Goal: Task Accomplishment & Management: Manage account settings

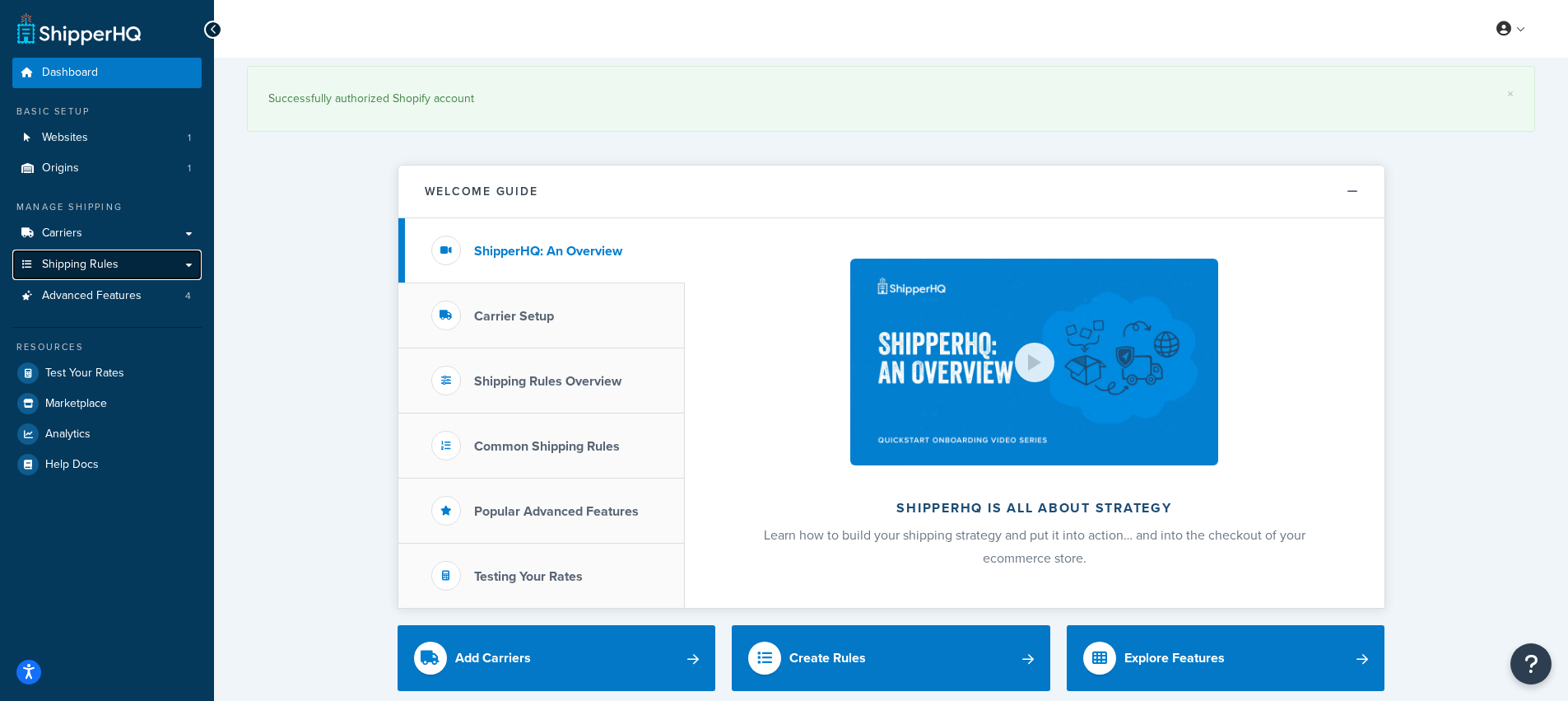
click at [99, 274] on link "Shipping Rules" at bounding box center [107, 264] width 189 height 30
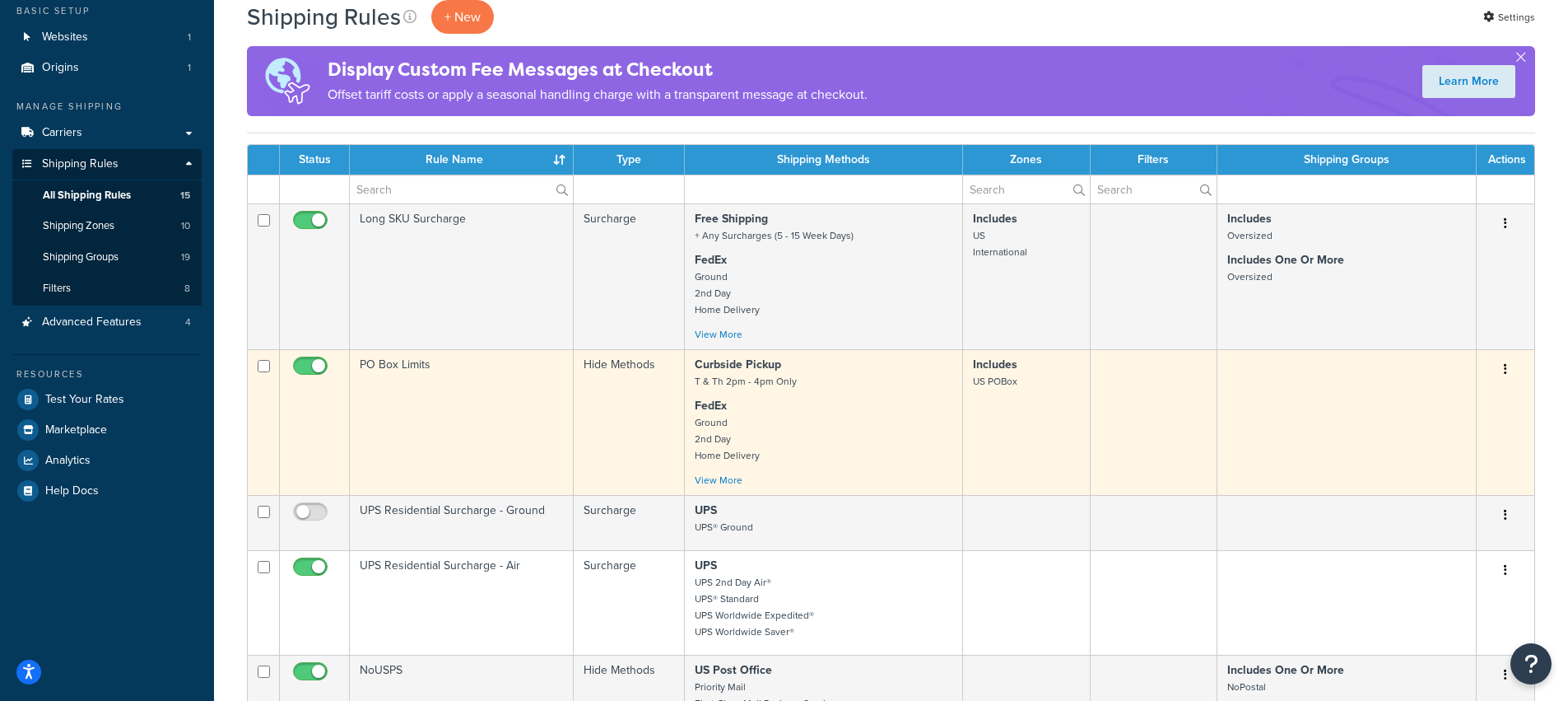
scroll to position [548, 0]
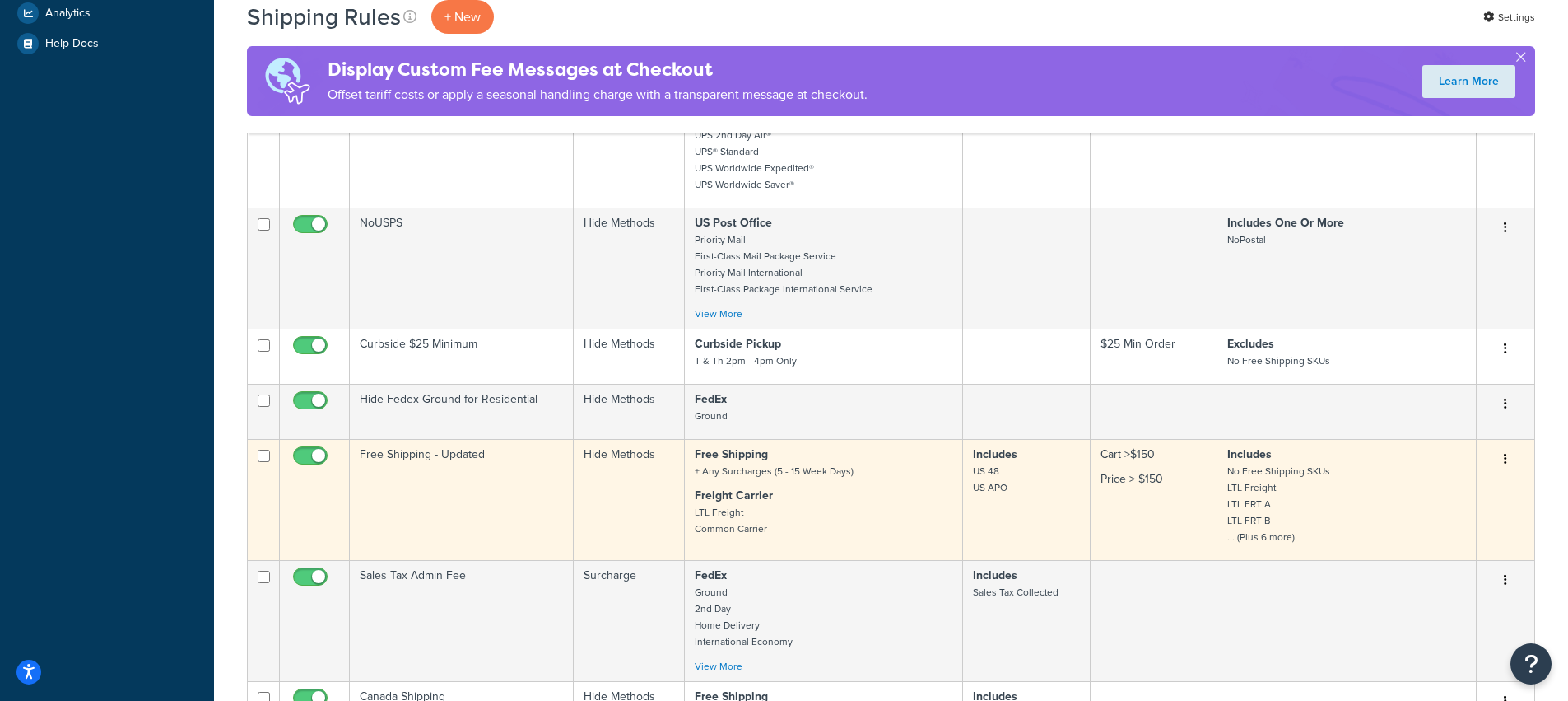
click at [450, 507] on td "Free Shipping - Updated" at bounding box center [461, 499] width 224 height 121
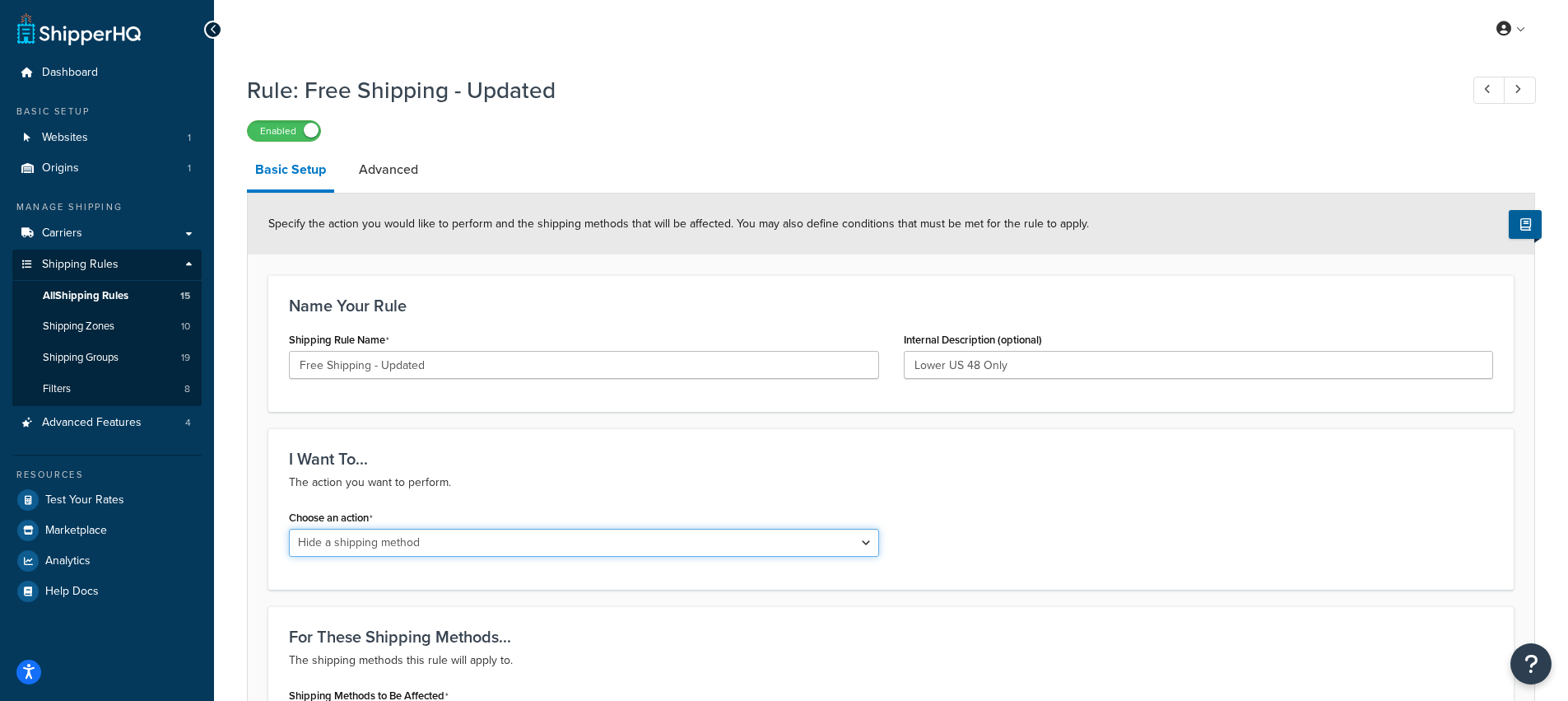
click at [663, 533] on select "Choose an action Override Rates Surcharge or discount rates Hide a shipping met…" at bounding box center [583, 542] width 590 height 28
select select "SURCHARGE"
click at [289, 530] on select "Choose an action Override Rates Surcharge or discount rates Hide a shipping met…" at bounding box center [583, 542] width 590 height 28
select select "ORDER"
select select "LOCATION"
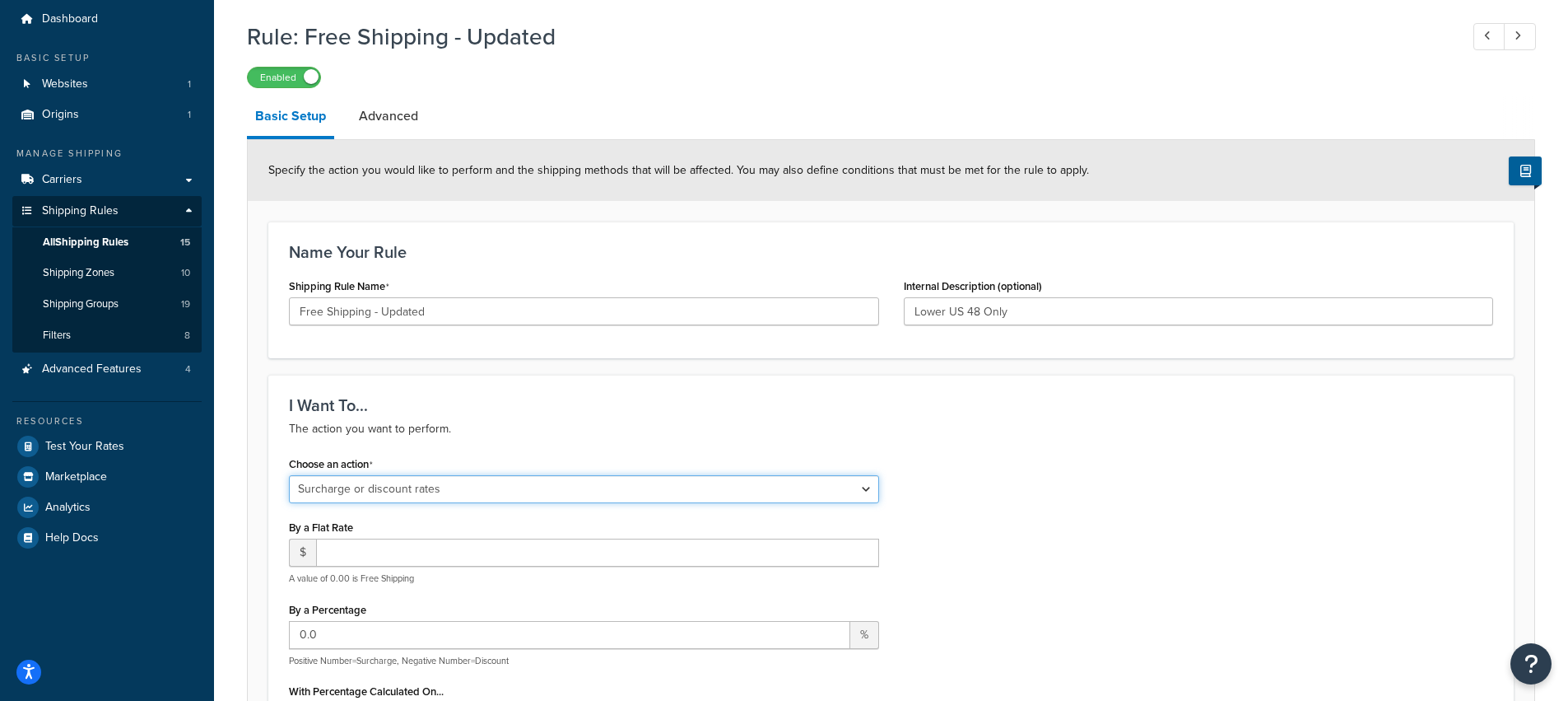
scroll to position [188, 0]
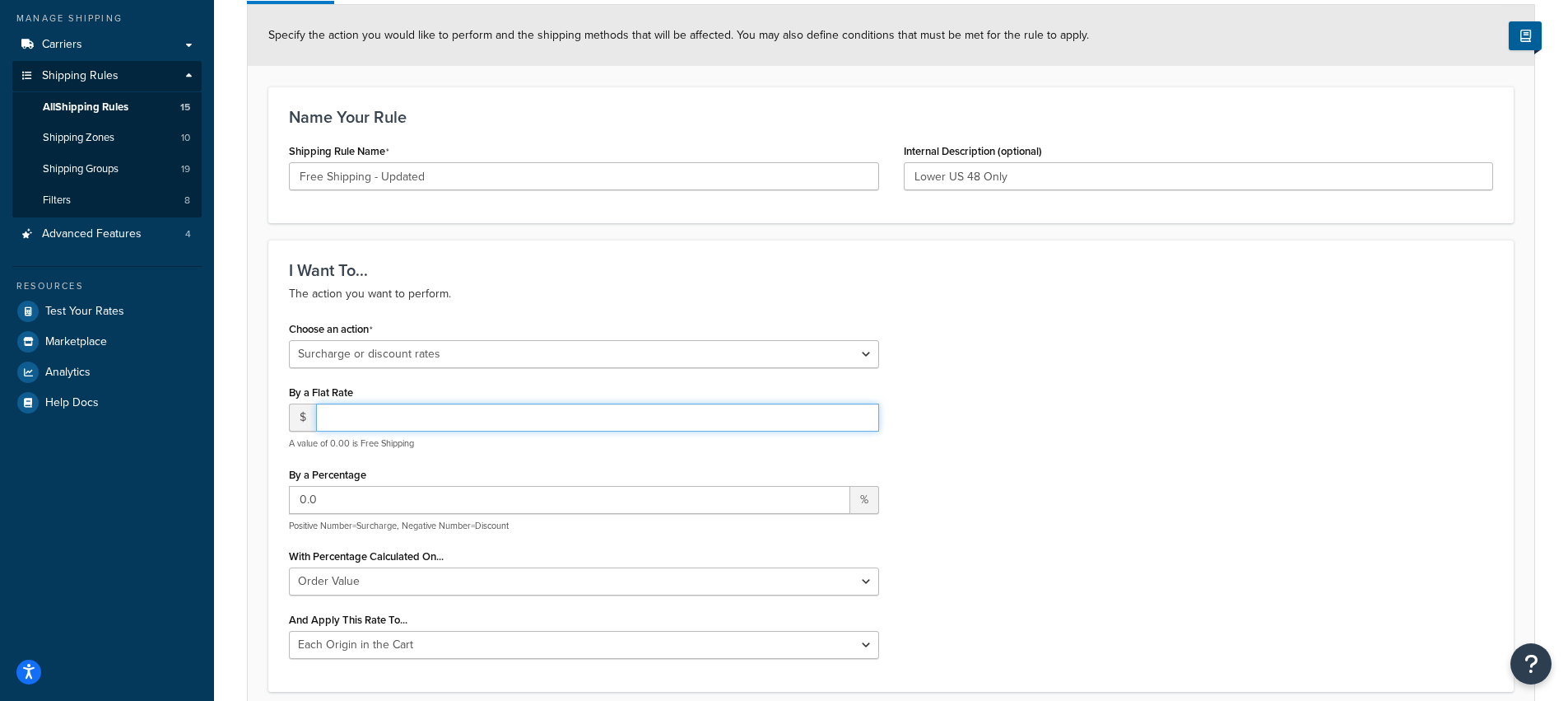
click at [663, 424] on input "number" at bounding box center [597, 417] width 563 height 28
type input "150.01"
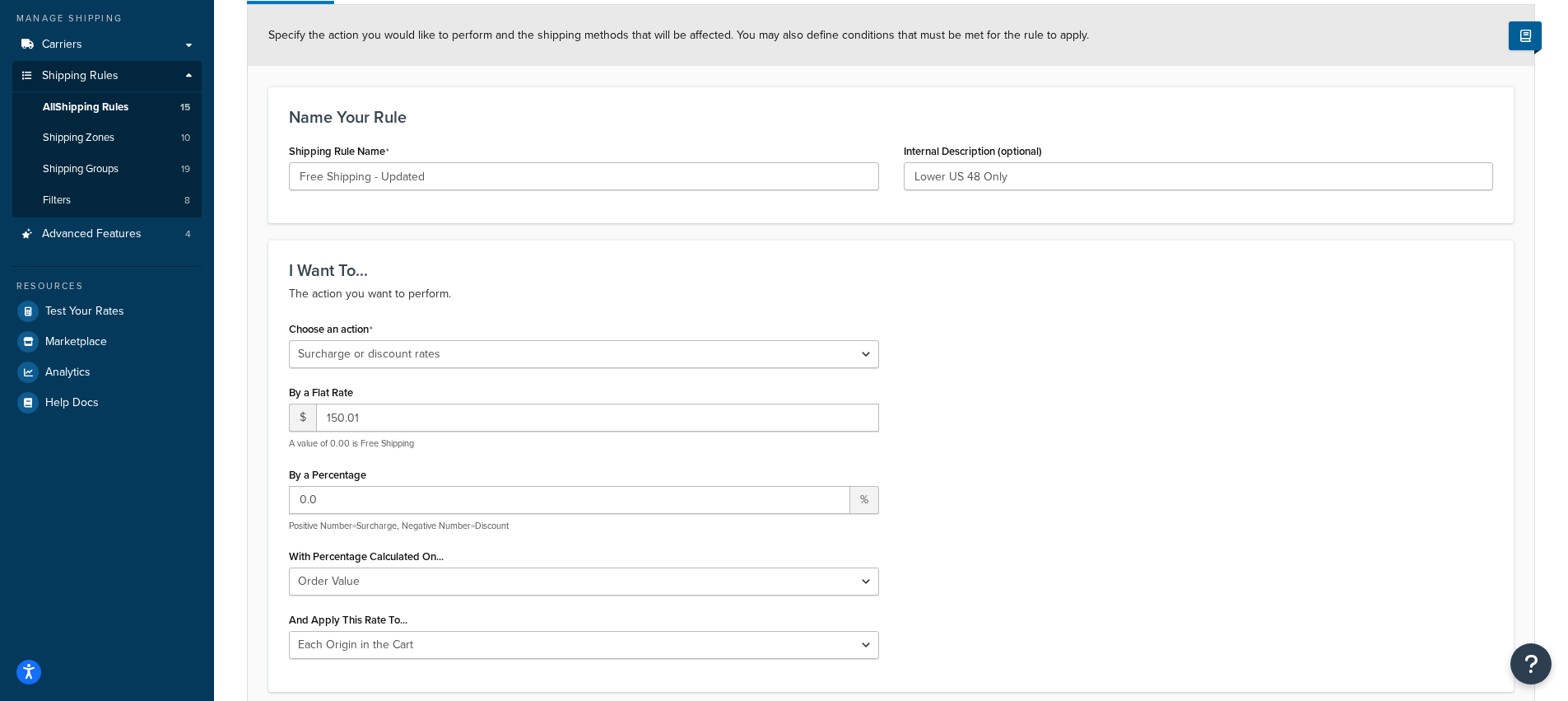
click at [998, 457] on div "Choose an action Choose an action Override Rates Surcharge or discount rates Hi…" at bounding box center [891, 494] width 1229 height 354
click at [768, 612] on div "And Apply This Rate To... Each Shipment in the Cart Each Origin in the Cart Eac…" at bounding box center [583, 633] width 590 height 51
click at [769, 599] on div "Choose an action Choose an action Override Rates Surcharge or discount rates Hi…" at bounding box center [583, 494] width 614 height 354
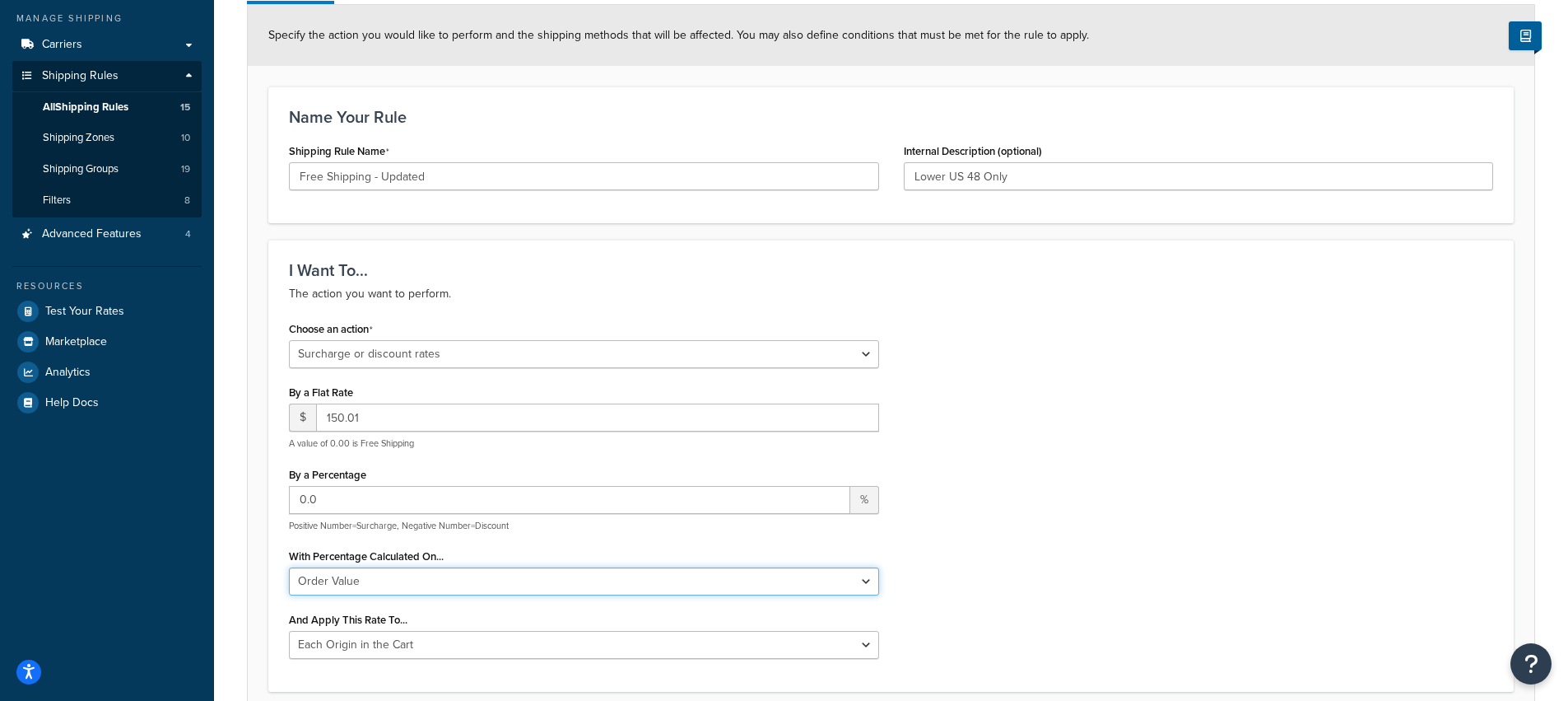
click at [769, 584] on select "Shipping Price Order Value" at bounding box center [583, 581] width 590 height 28
click at [289, 569] on select "Shipping Price Order Value" at bounding box center [583, 581] width 590 height 28
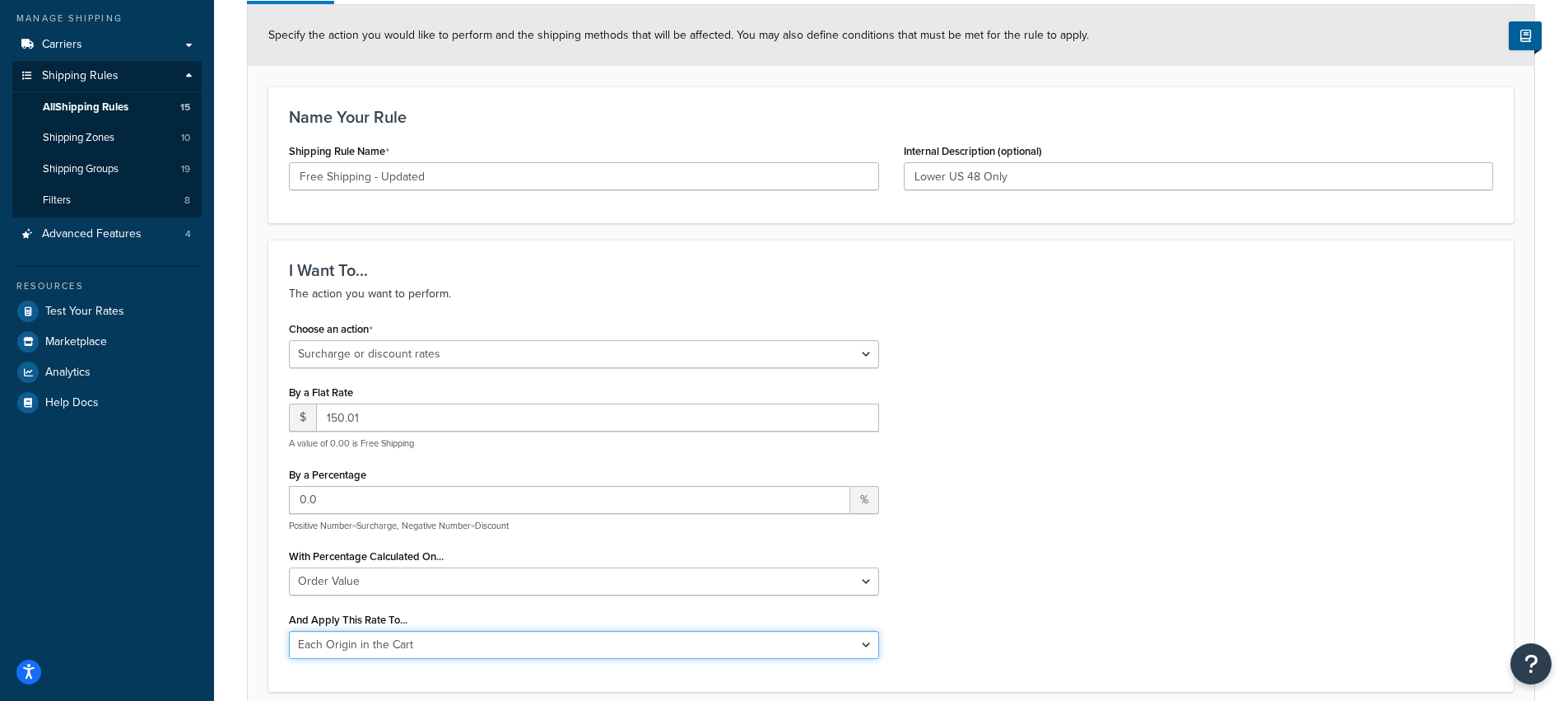
click at [713, 637] on select "Each Shipment in the Cart Each Origin in the Cart Each Shipping Group in the Ca…" at bounding box center [583, 645] width 590 height 28
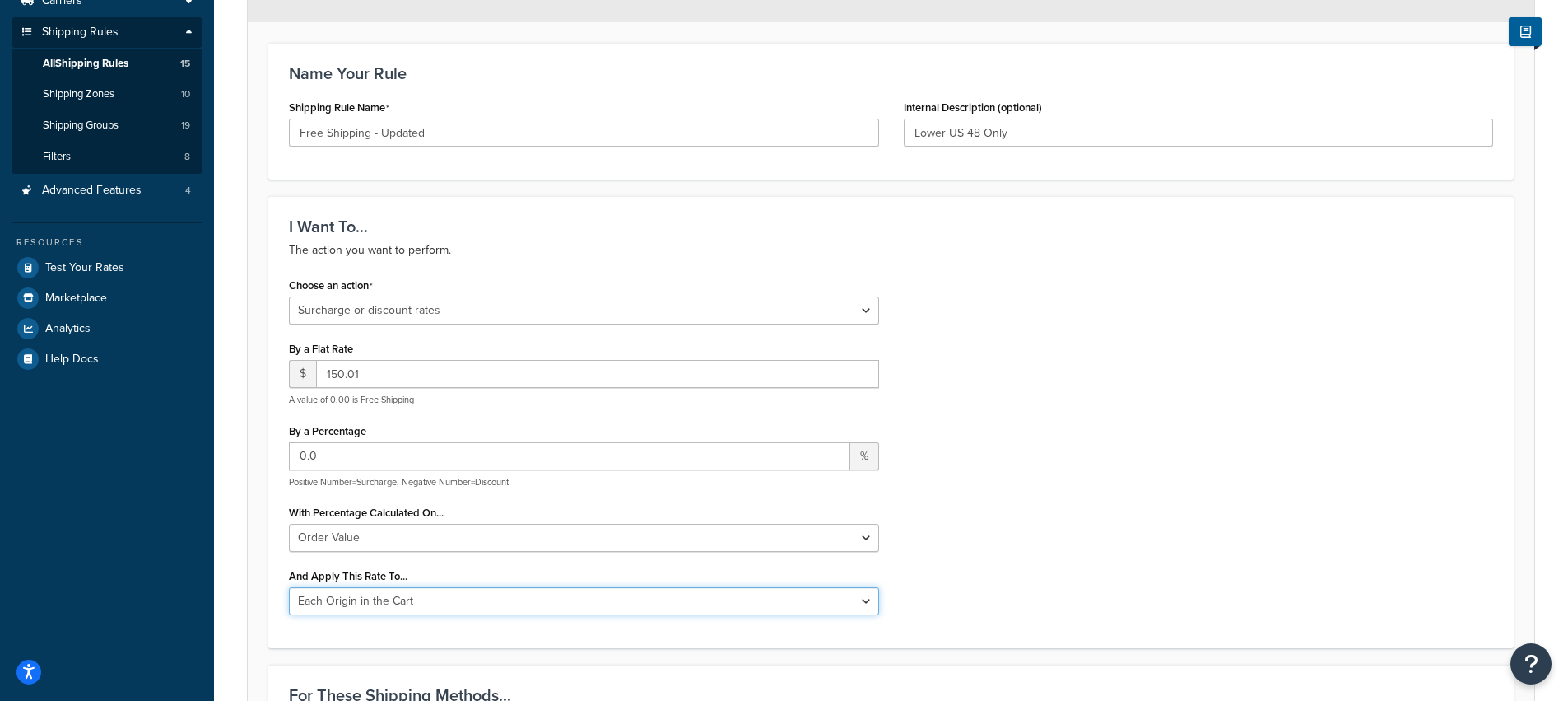
scroll to position [310, 0]
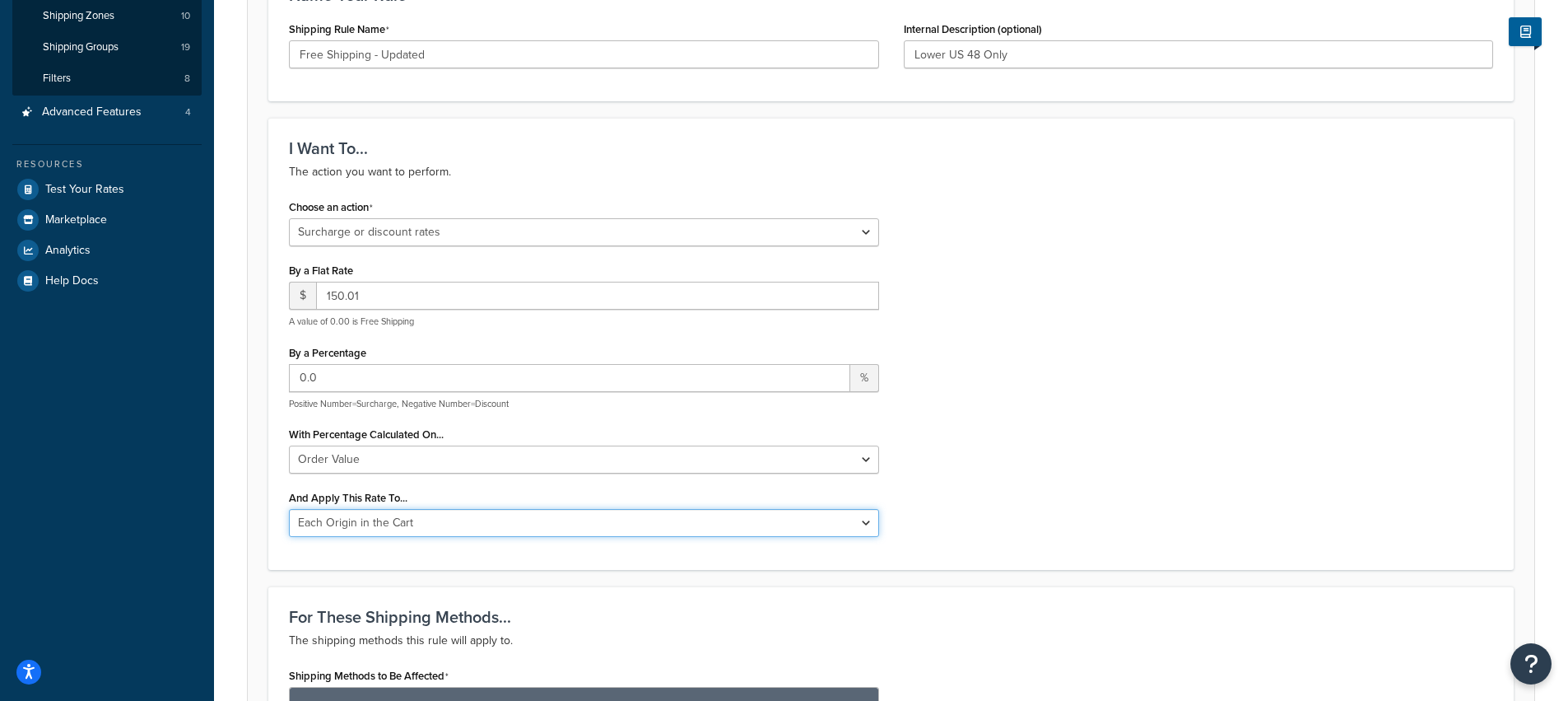
click at [691, 526] on select "Each Shipment in the Cart Each Origin in the Cart Each Shipping Group in the Ca…" at bounding box center [583, 523] width 590 height 28
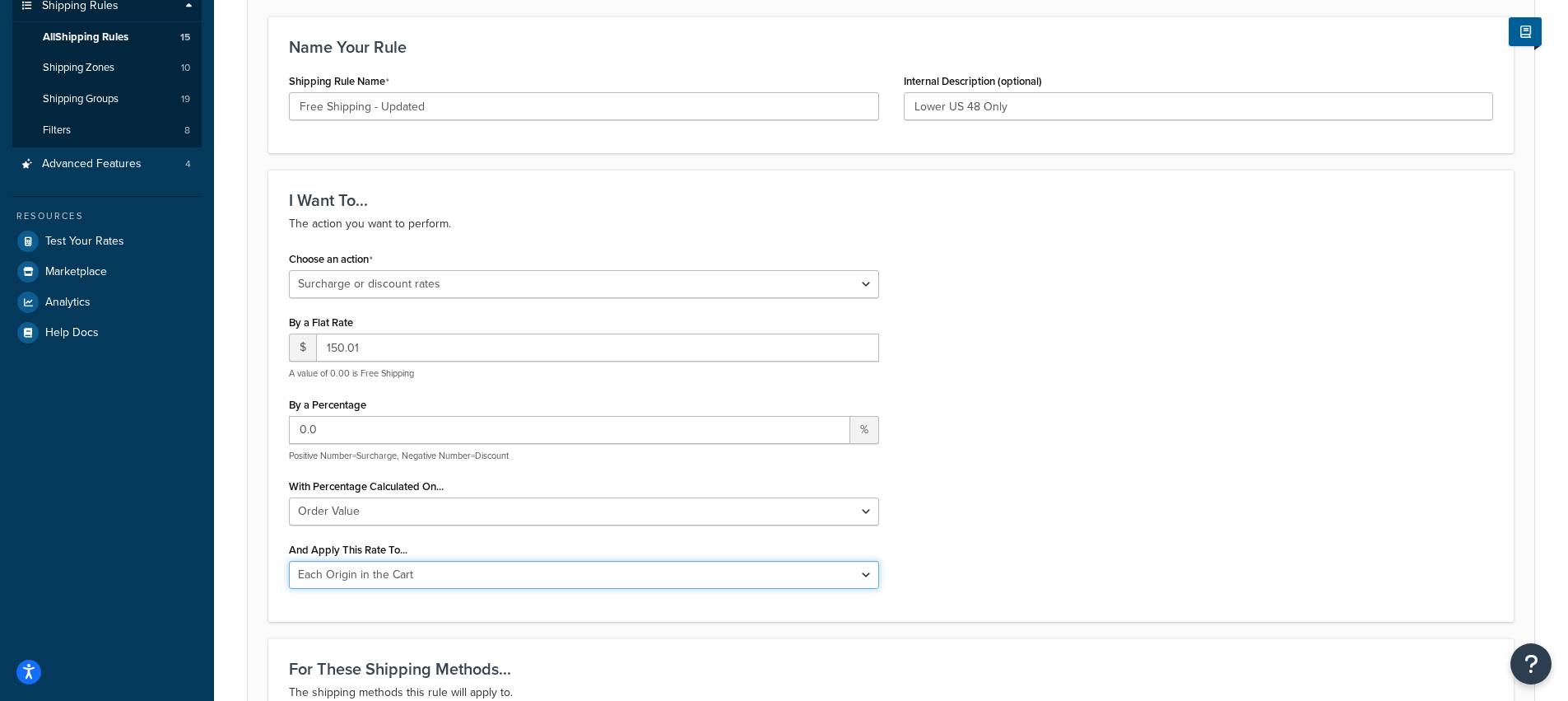
scroll to position [3, 0]
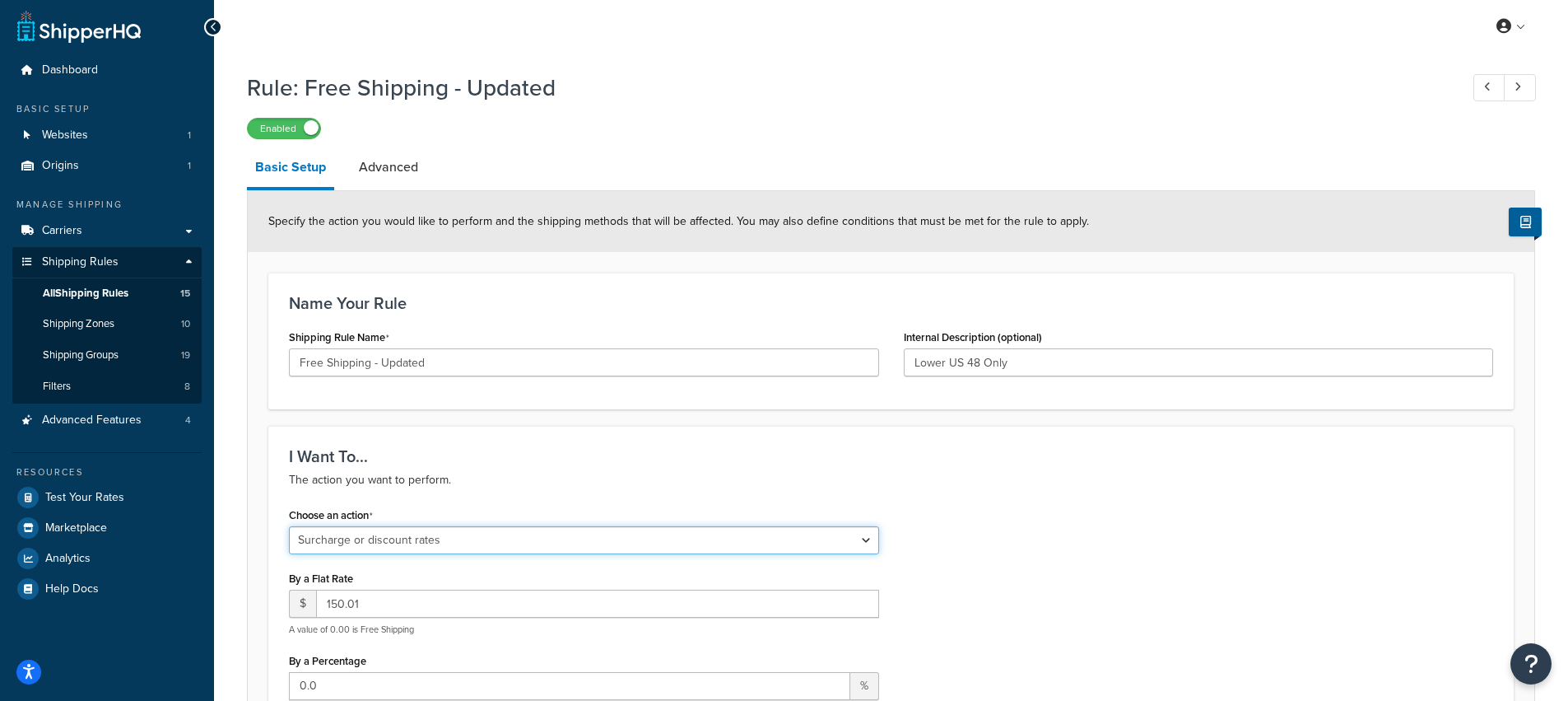
click at [731, 552] on select "Choose an action Override Rates Surcharge or discount rates Hide a shipping met…" at bounding box center [583, 540] width 590 height 28
select select "HIDE"
click at [289, 527] on select "Choose an action Override Rates Surcharge or discount rates Hide a shipping met…" at bounding box center [583, 540] width 590 height 28
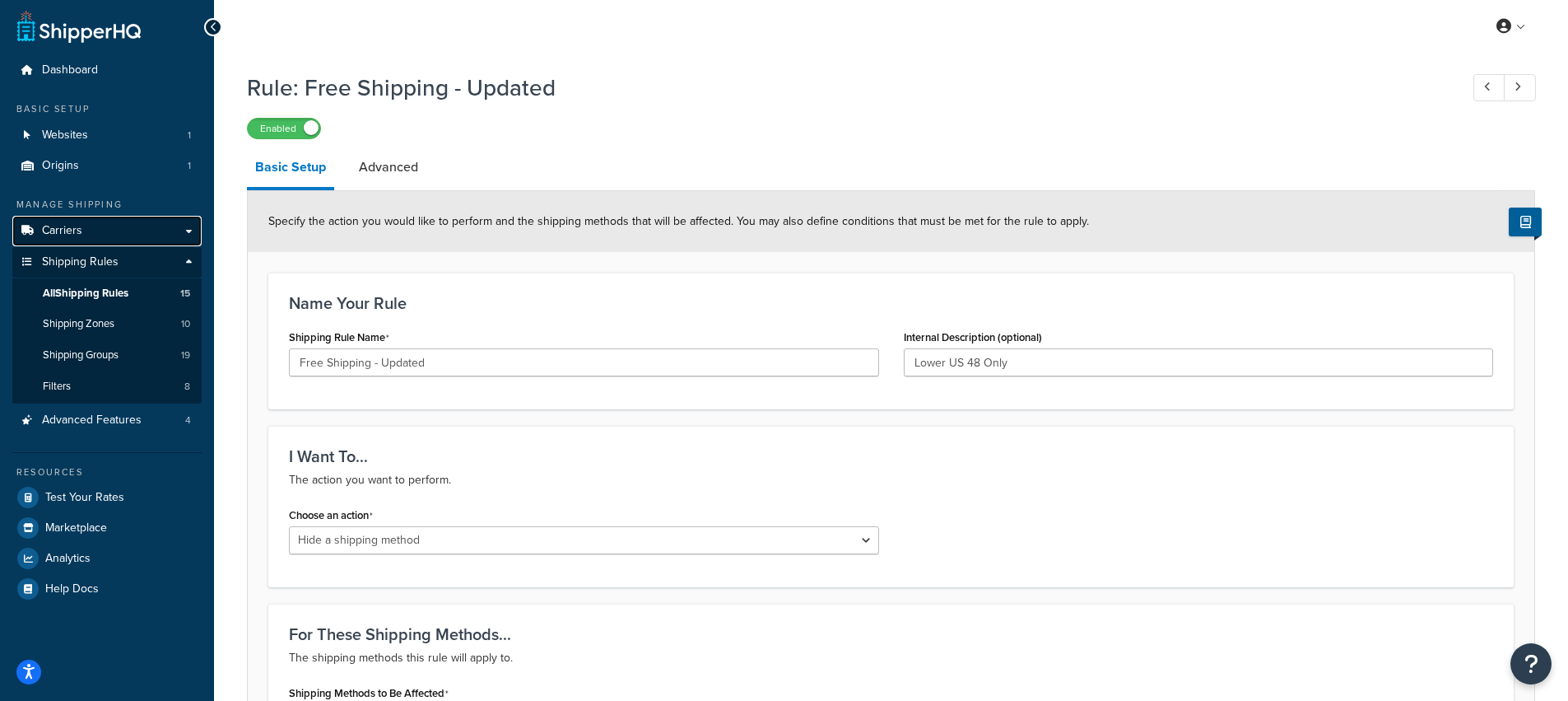
click at [63, 224] on span "Carriers" at bounding box center [62, 231] width 41 height 14
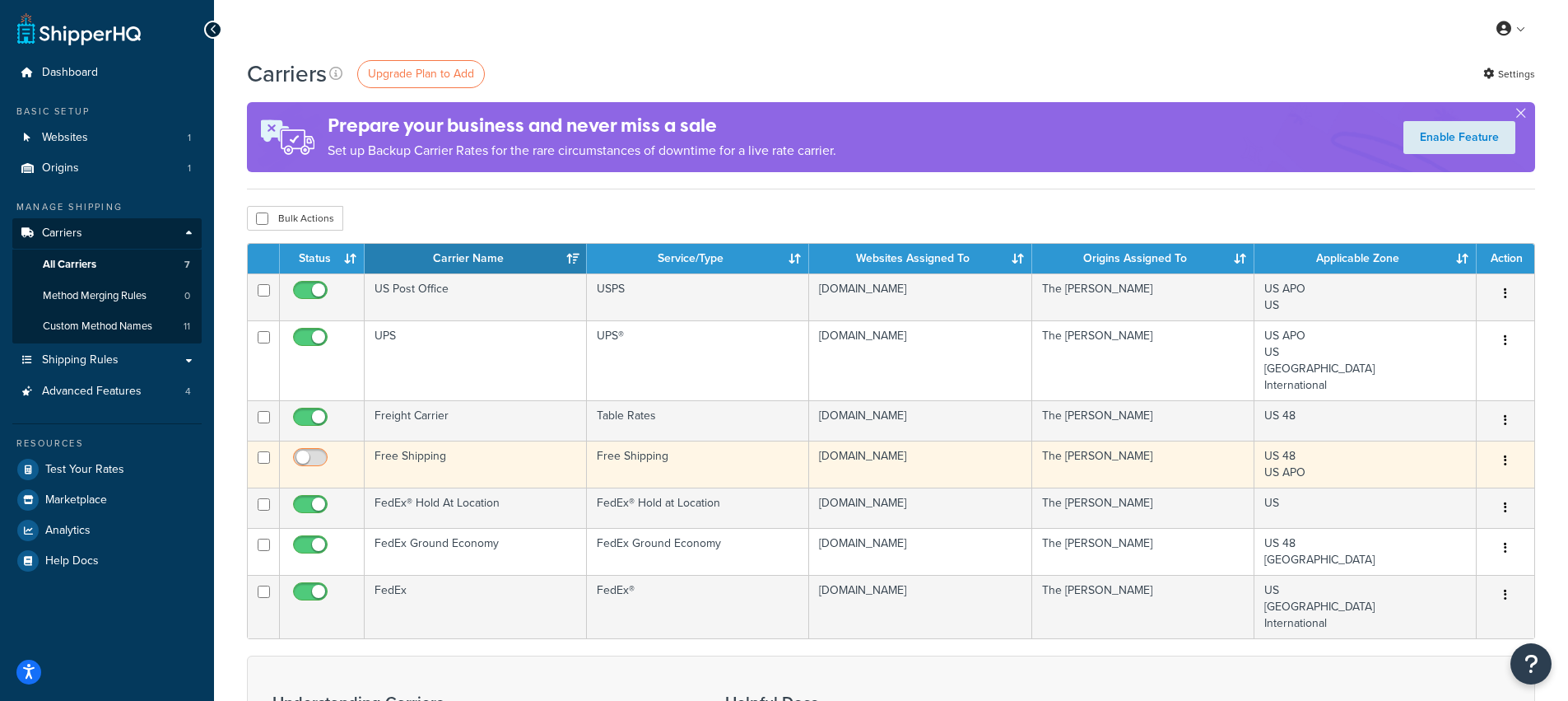
click at [307, 468] on input "checkbox" at bounding box center [312, 461] width 46 height 20
checkbox input "false"
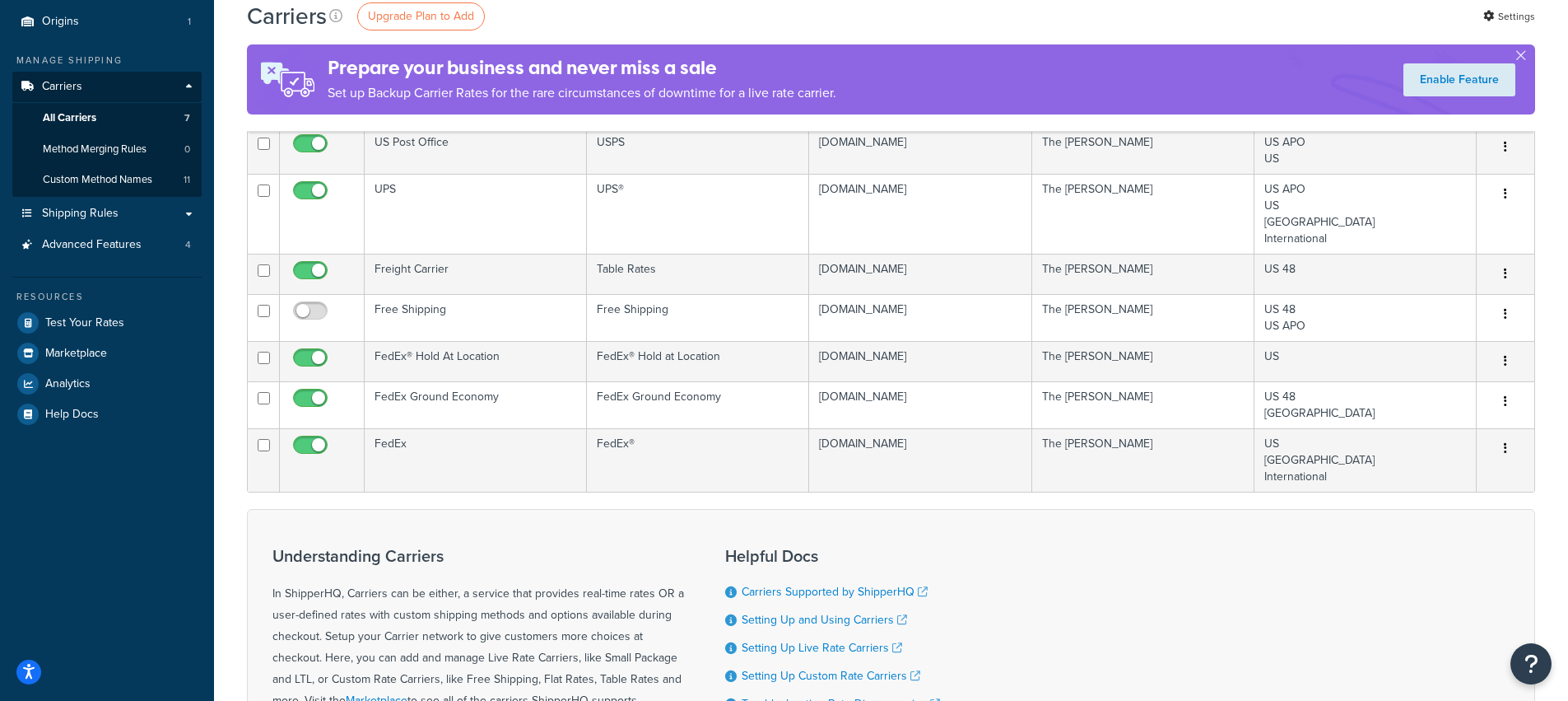
scroll to position [84, 0]
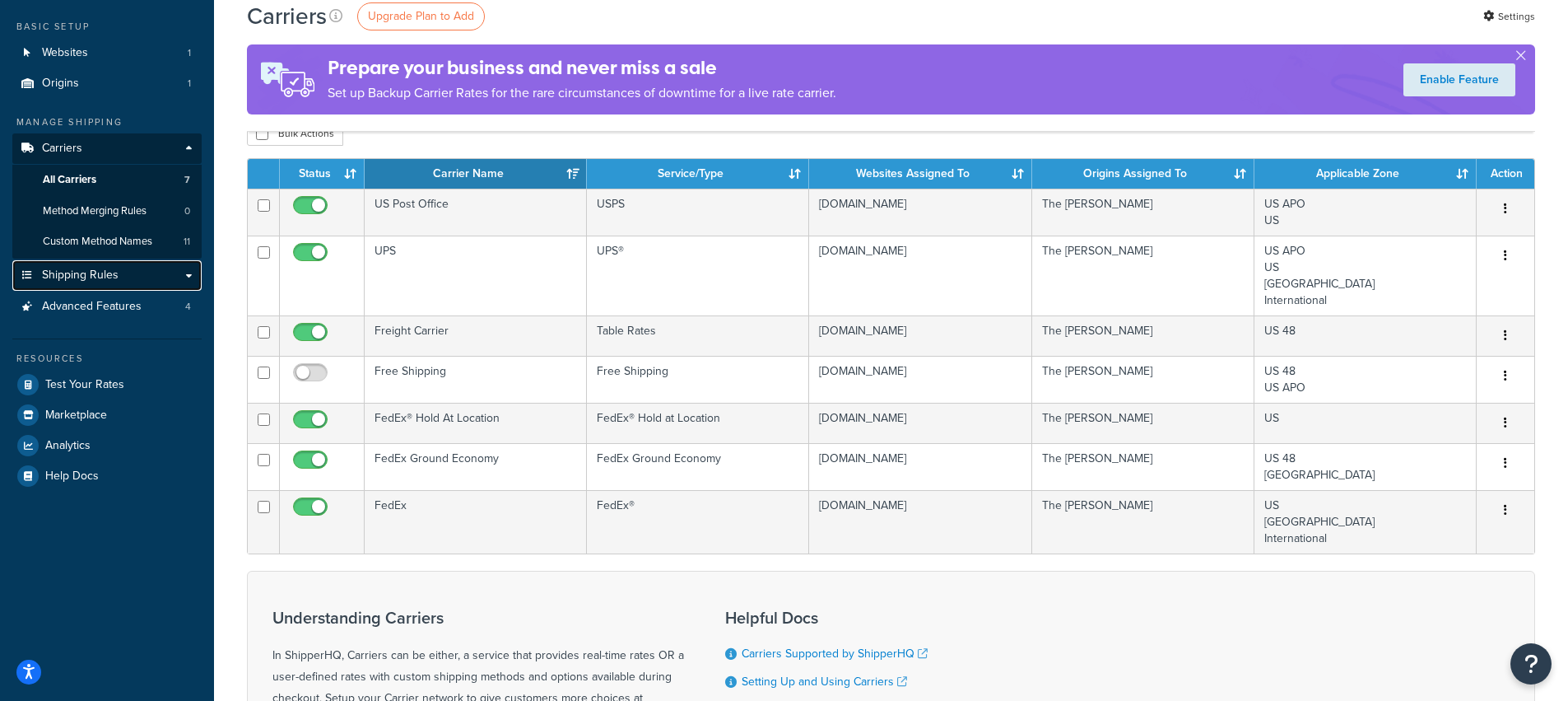
click at [57, 271] on span "Shipping Rules" at bounding box center [79, 275] width 77 height 14
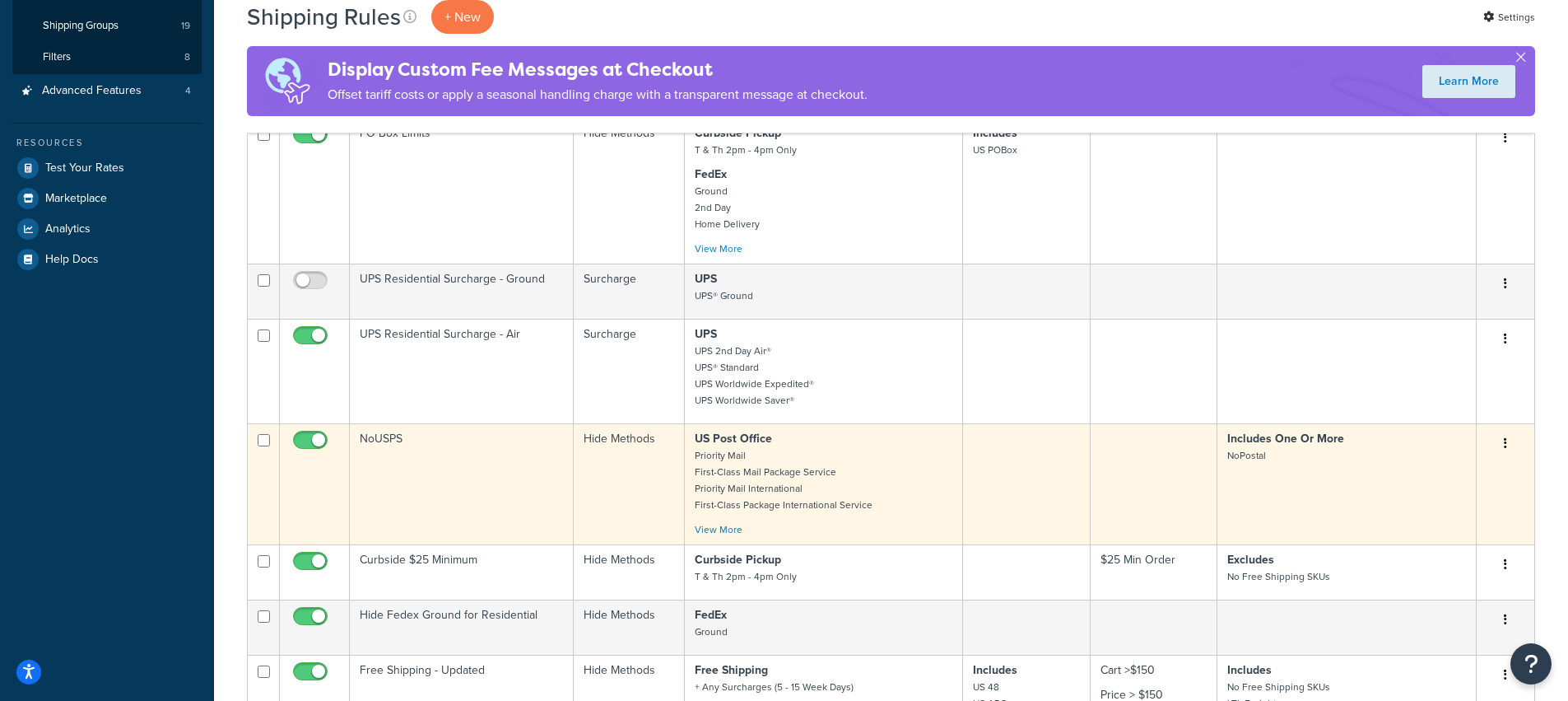
scroll to position [342, 0]
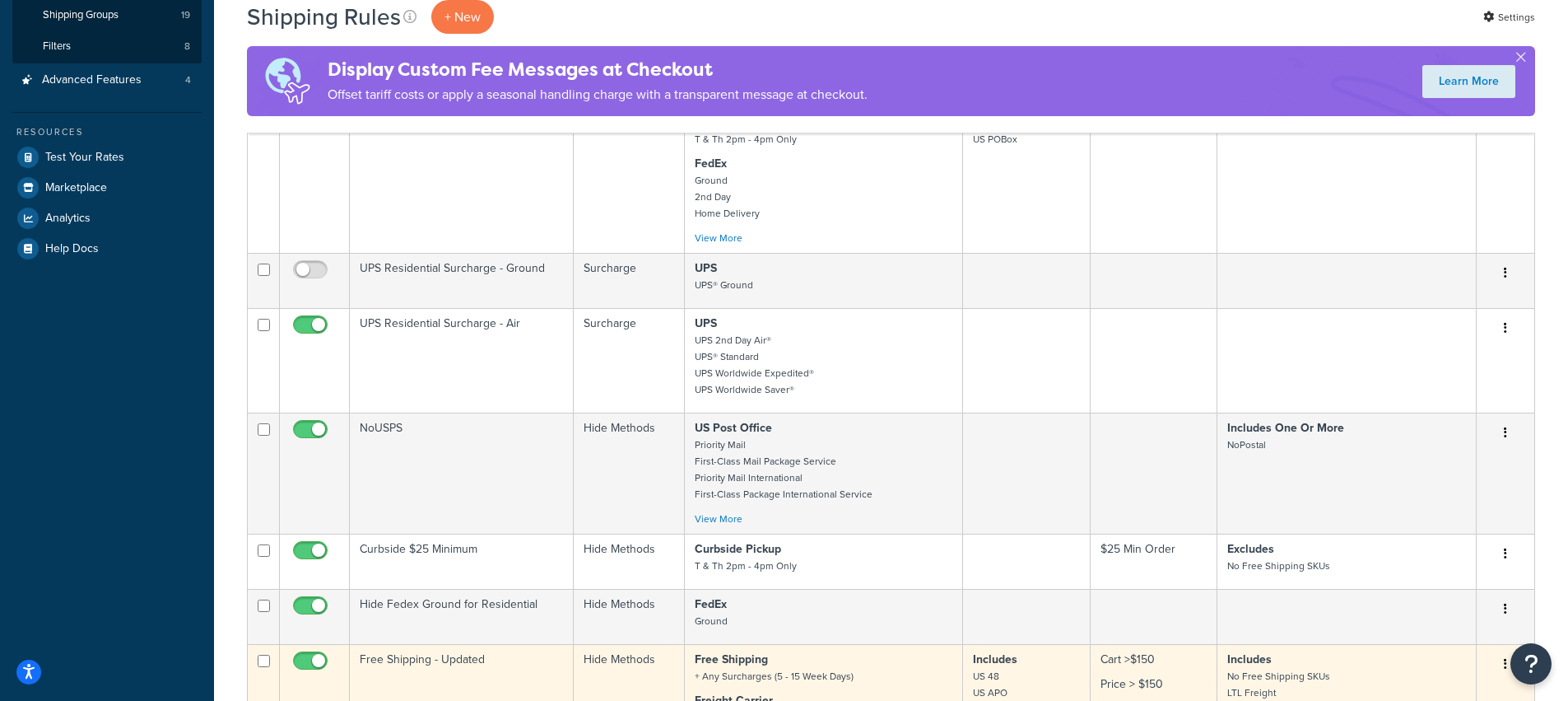
click at [442, 653] on td "Free Shipping - Updated" at bounding box center [461, 704] width 224 height 121
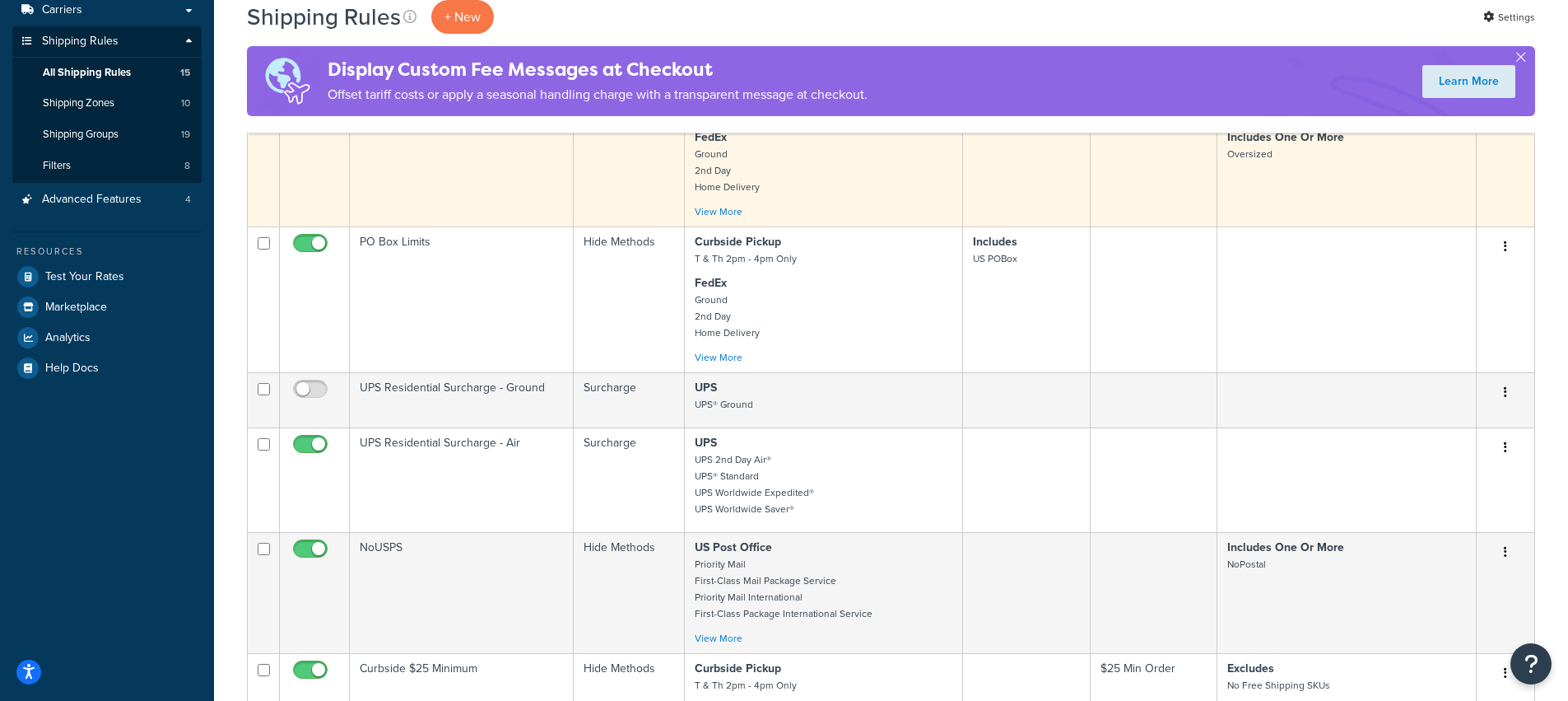
scroll to position [132, 0]
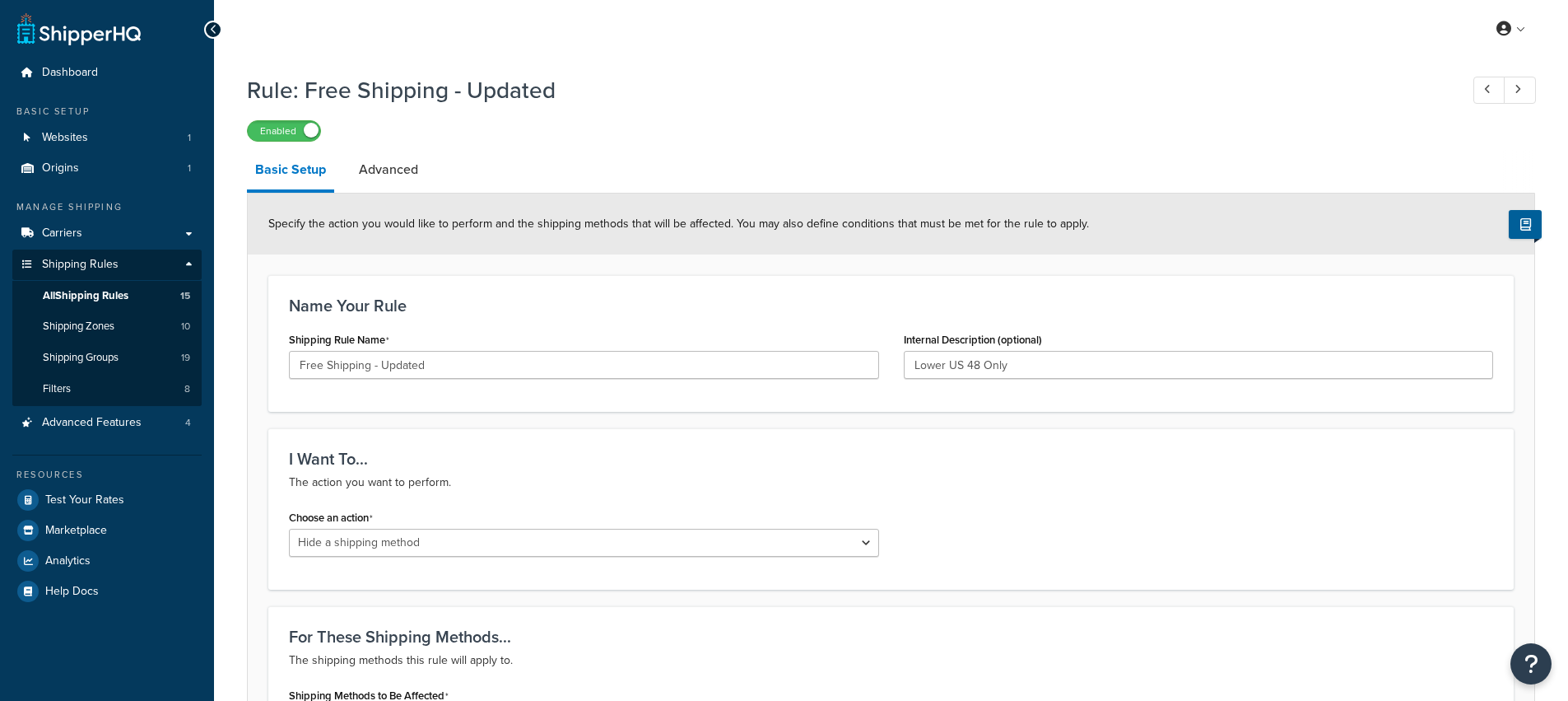
select select "HIDE"
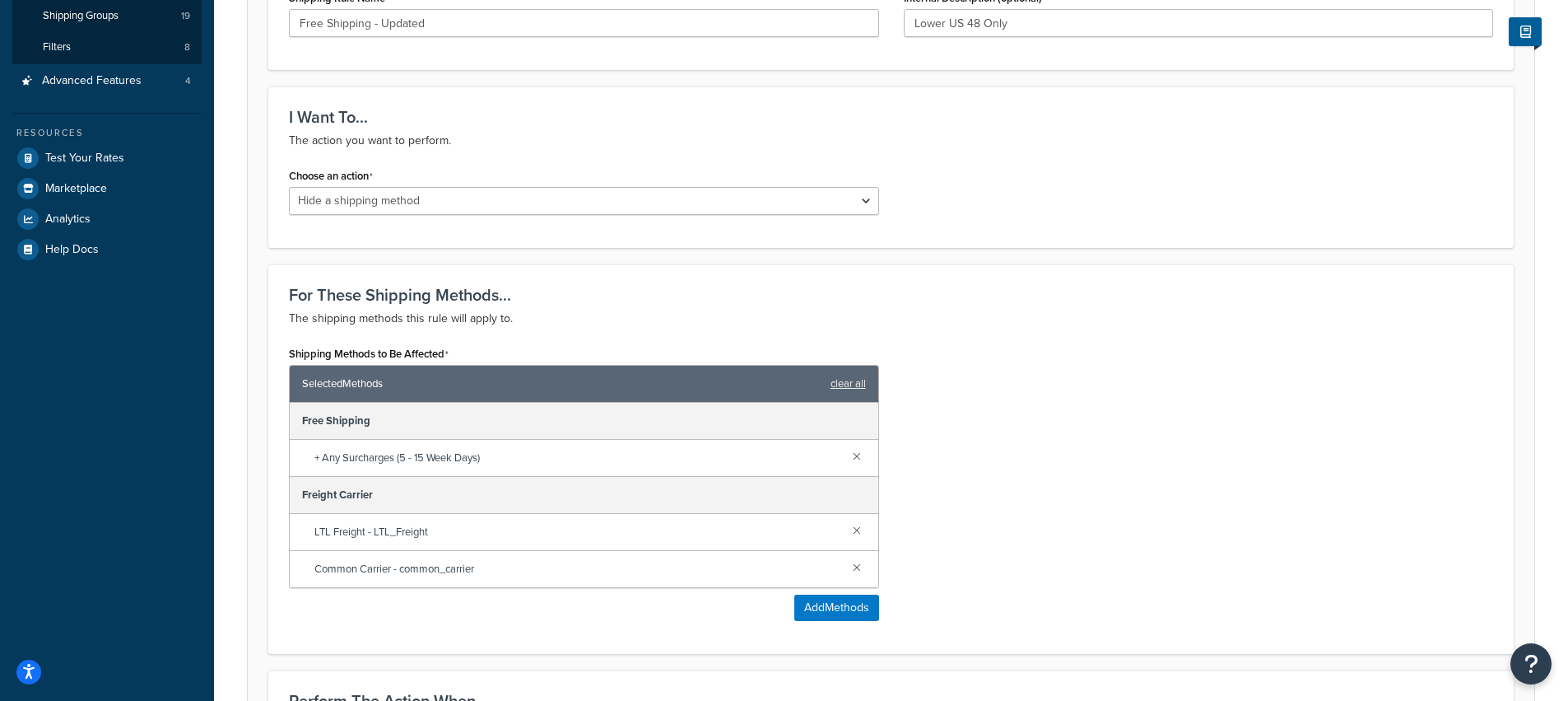
scroll to position [433, 0]
